Goal: Find specific page/section: Find specific page/section

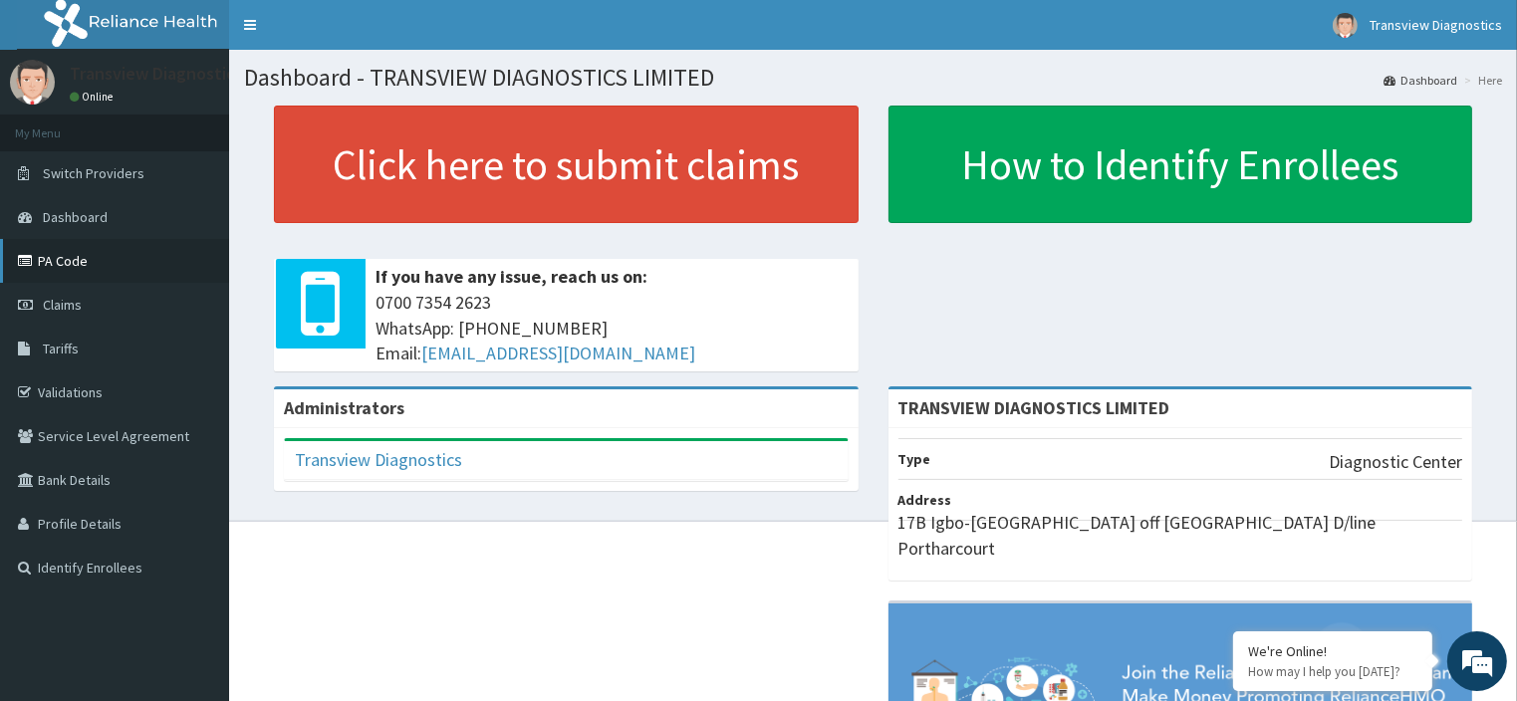
click at [47, 254] on link "PA Code" at bounding box center [114, 261] width 229 height 44
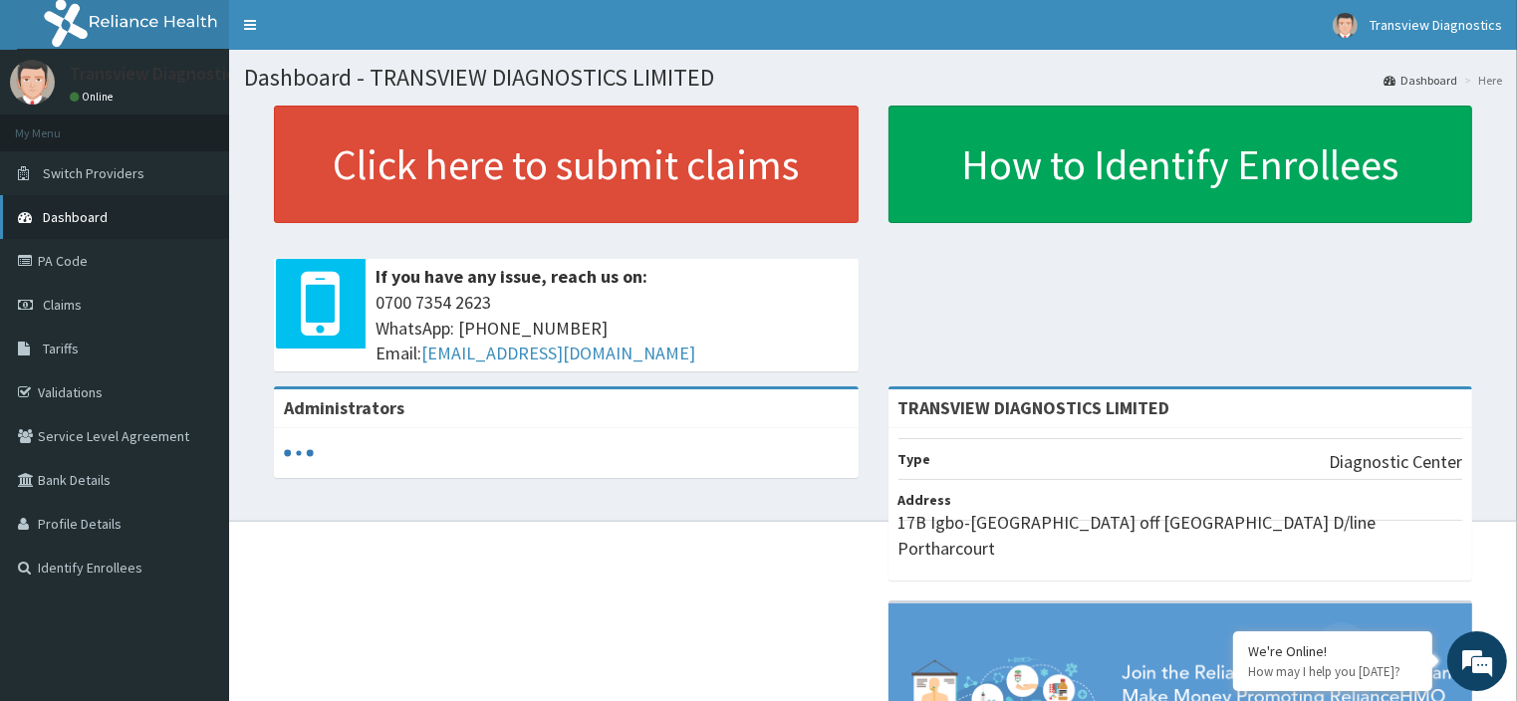
click at [92, 212] on span "Dashboard" at bounding box center [75, 217] width 65 height 18
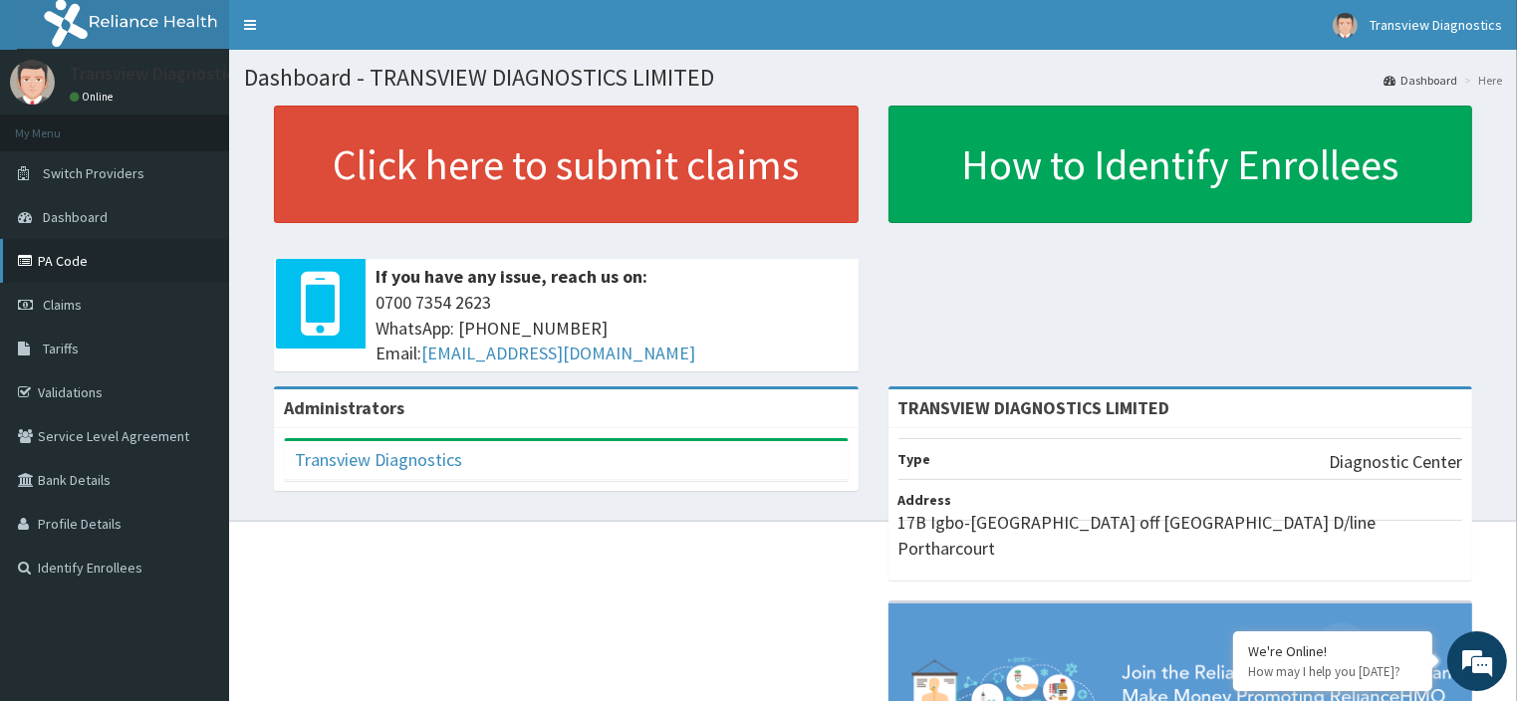
click at [67, 260] on link "PA Code" at bounding box center [114, 261] width 229 height 44
click at [66, 253] on link "PA Code" at bounding box center [114, 261] width 229 height 44
